Goal: Task Accomplishment & Management: Manage account settings

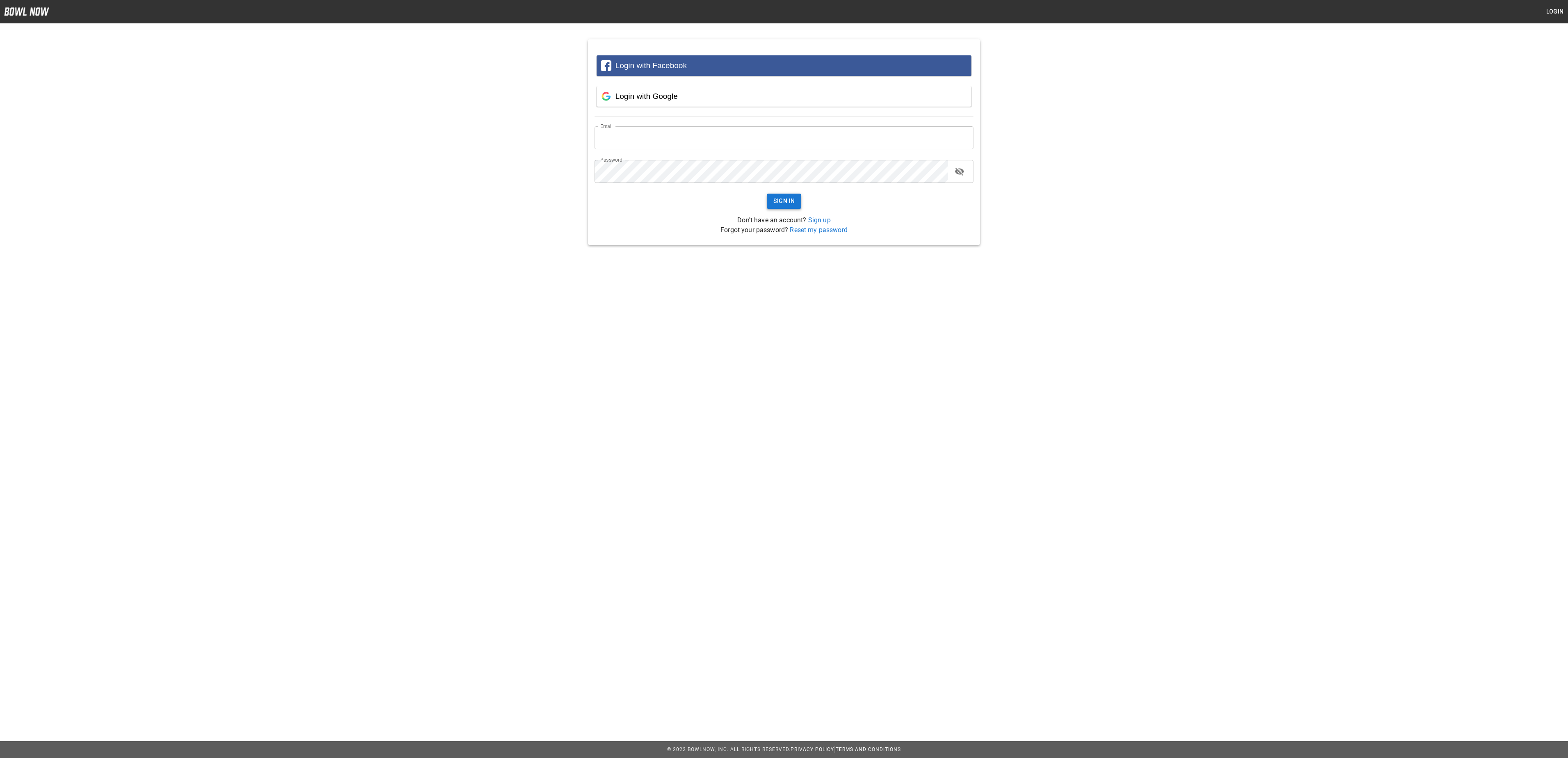
type input "**********"
click at [782, 207] on button "Sign In" at bounding box center [784, 202] width 35 height 15
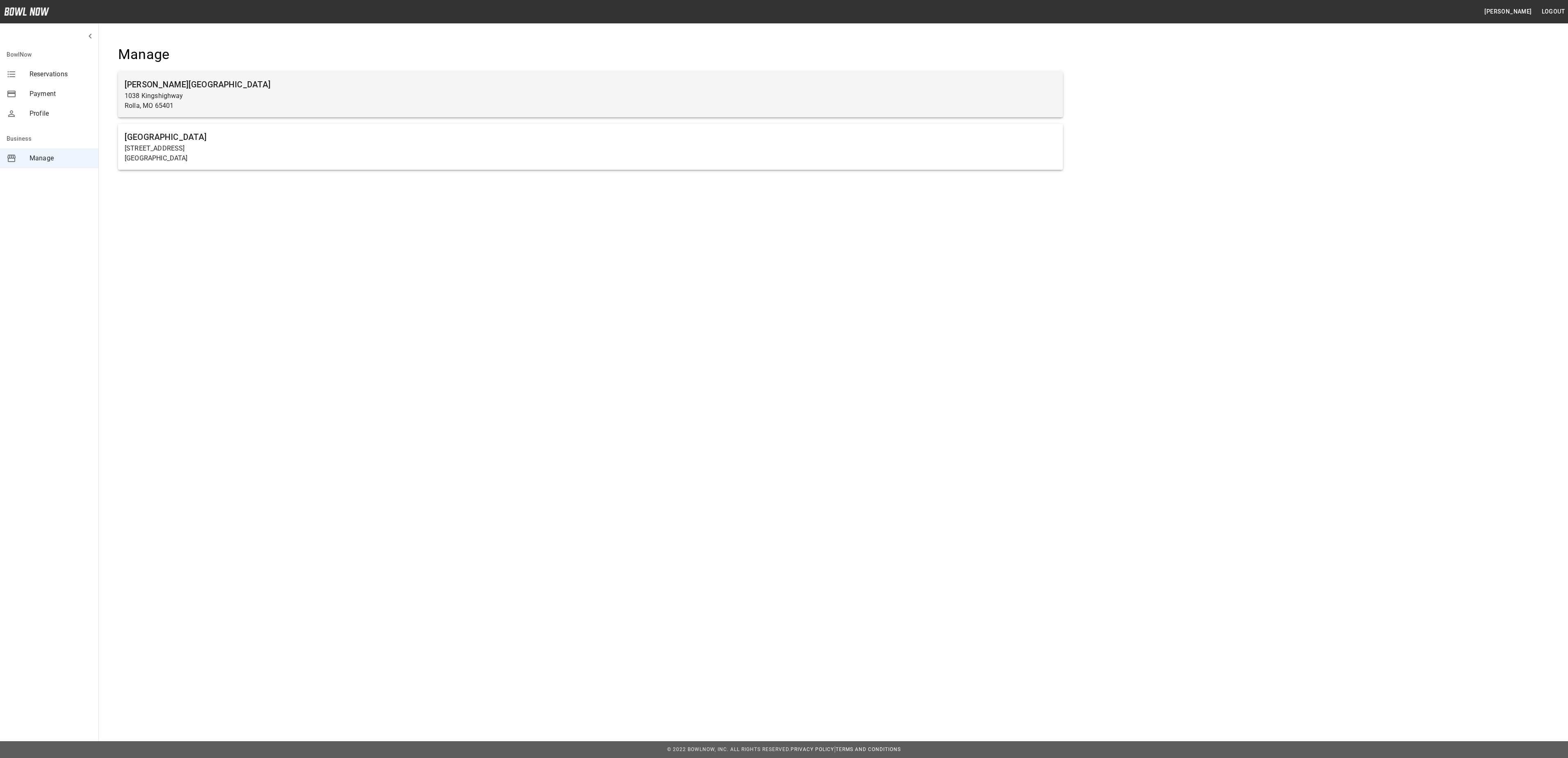
click at [176, 88] on h6 "[PERSON_NAME][GEOGRAPHIC_DATA]" at bounding box center [590, 85] width 932 height 14
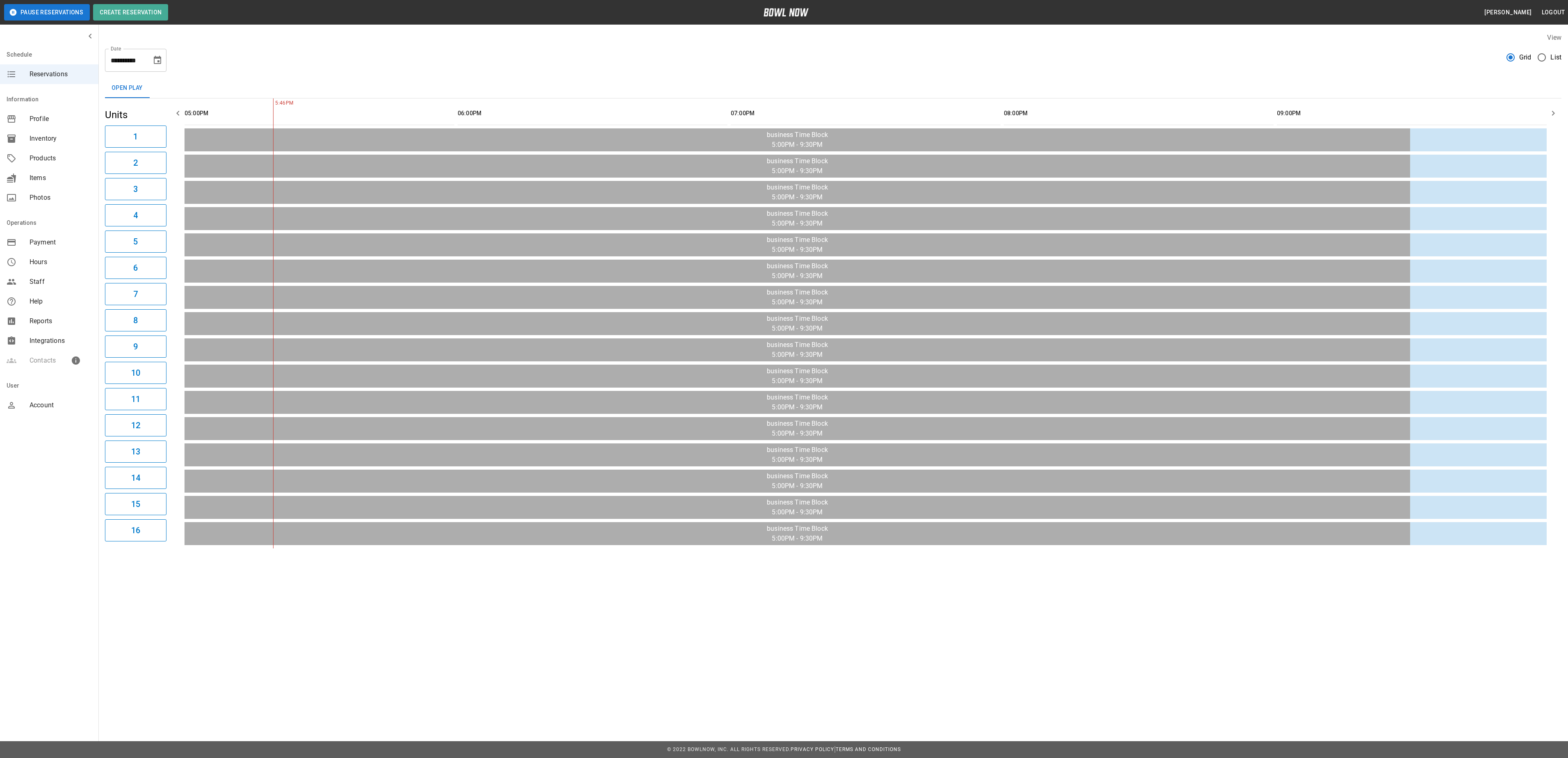
click at [1551, 59] on span "List" at bounding box center [1555, 57] width 11 height 10
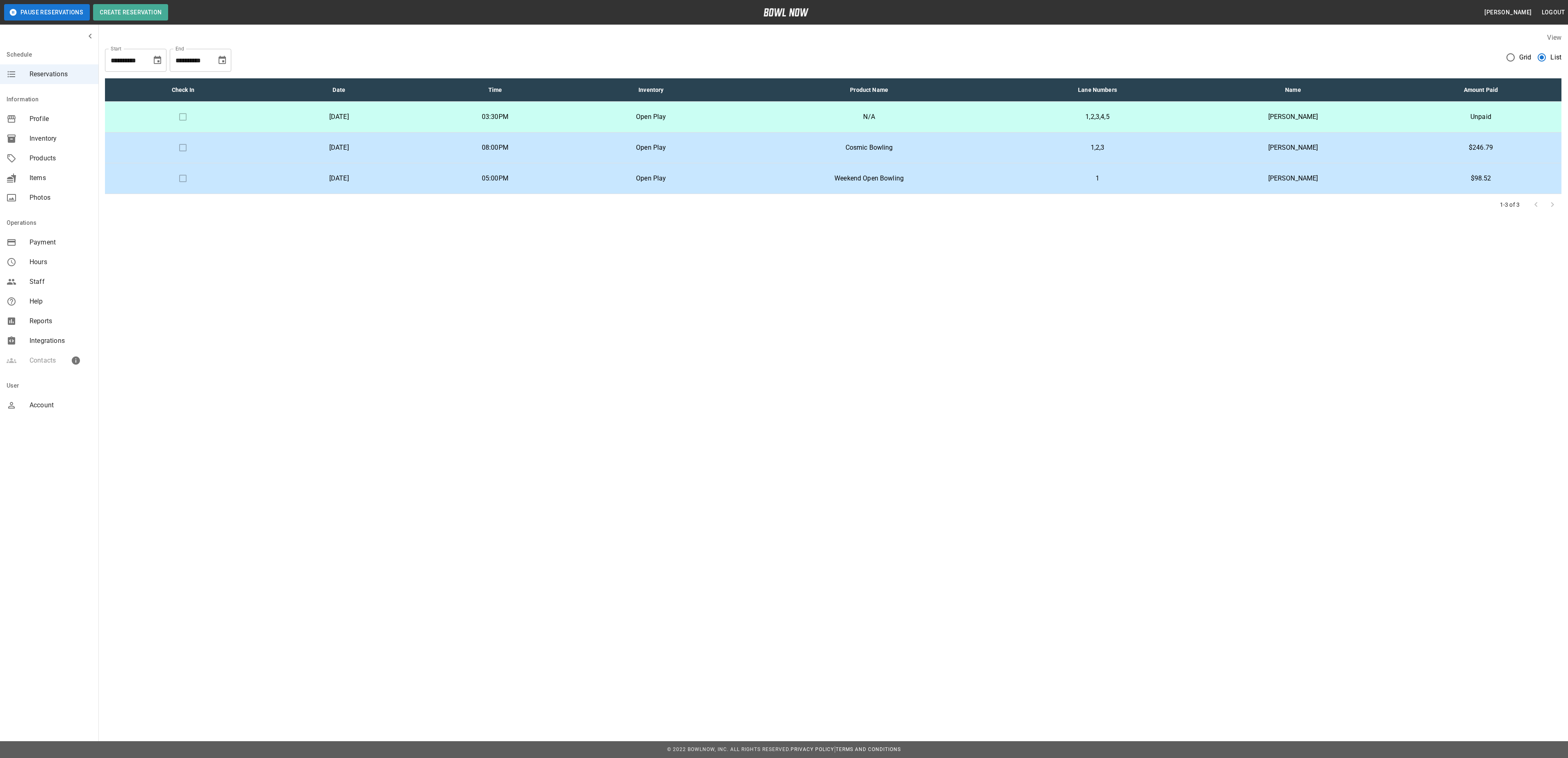
click at [1171, 118] on p "1,2,3,4,5" at bounding box center [1097, 117] width 164 height 10
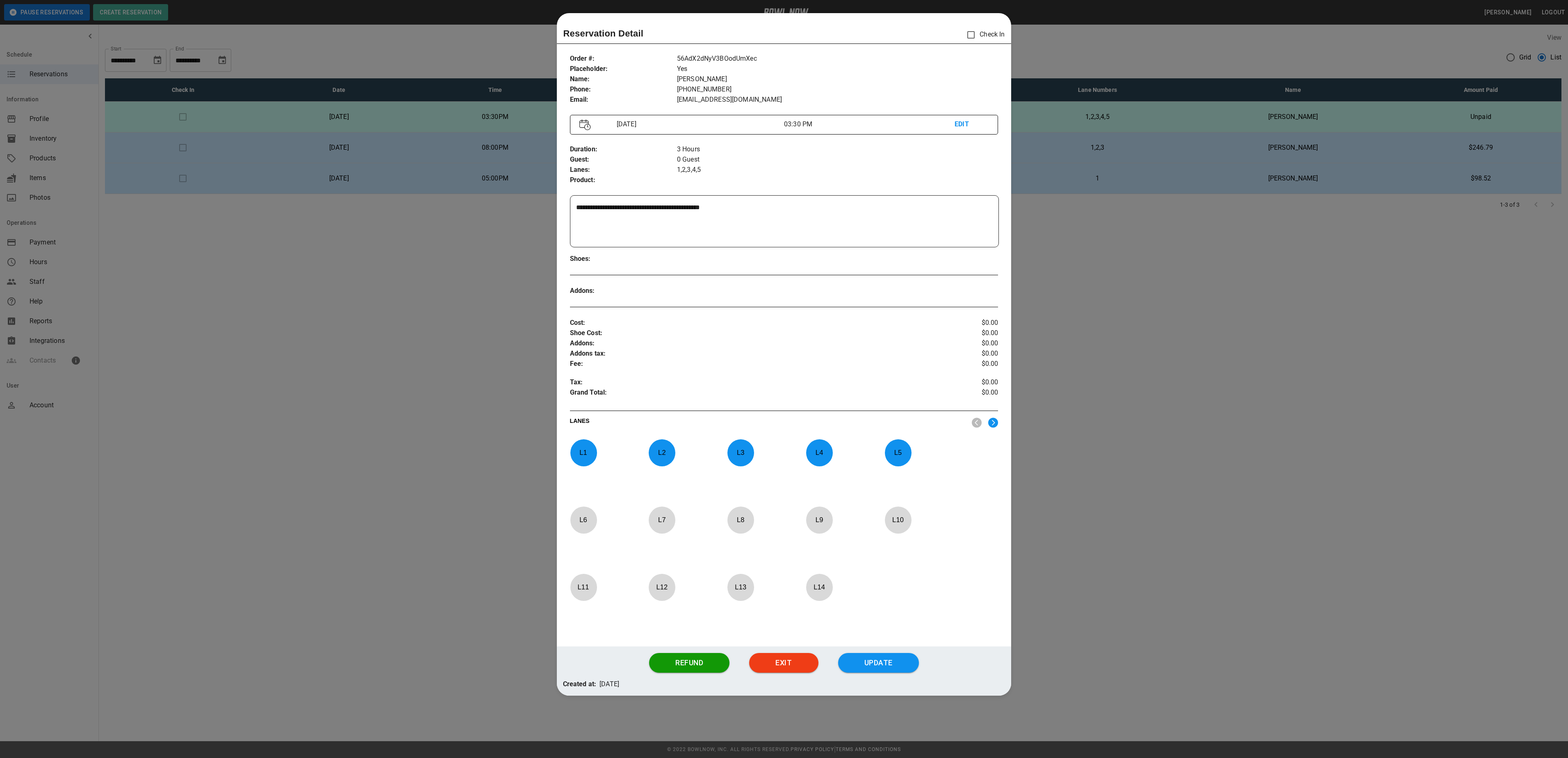
click at [1186, 479] on div at bounding box center [784, 379] width 1568 height 758
